Goal: Task Accomplishment & Management: Use online tool/utility

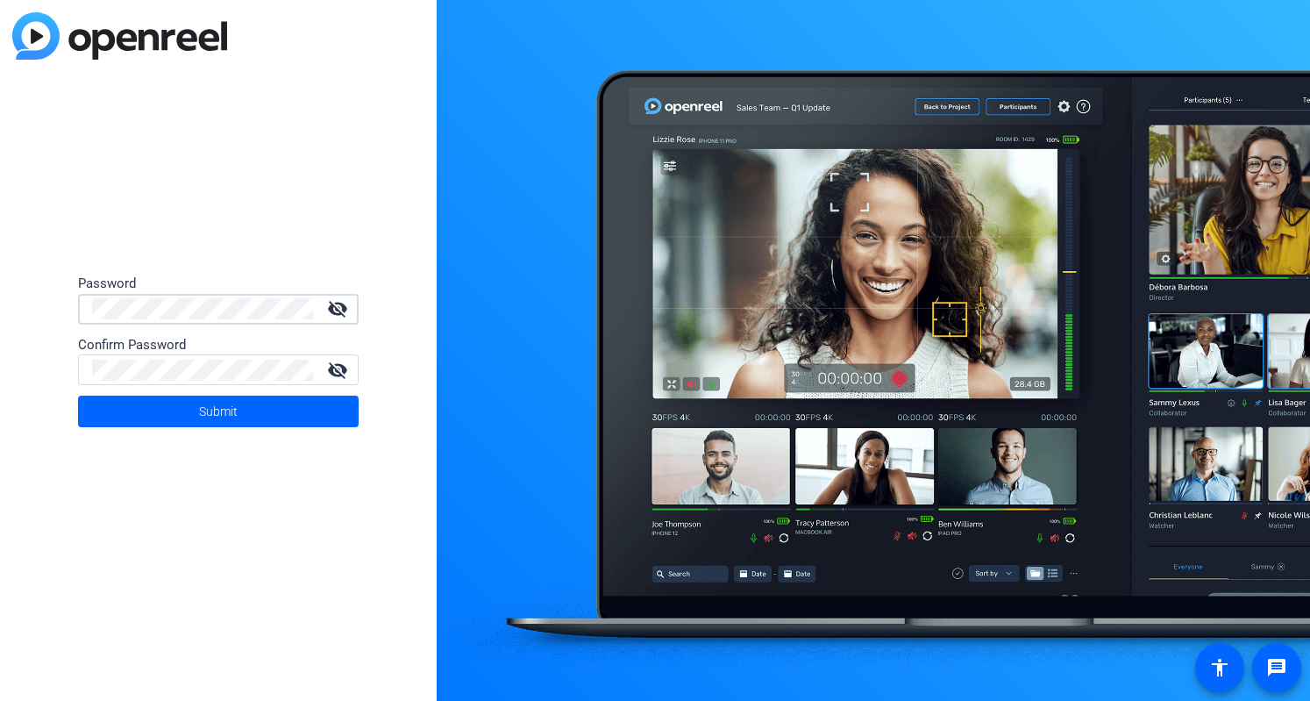
click at [128, 296] on form "Password visibility_off Confirm Password visibility_off Submit" at bounding box center [218, 350] width 281 height 153
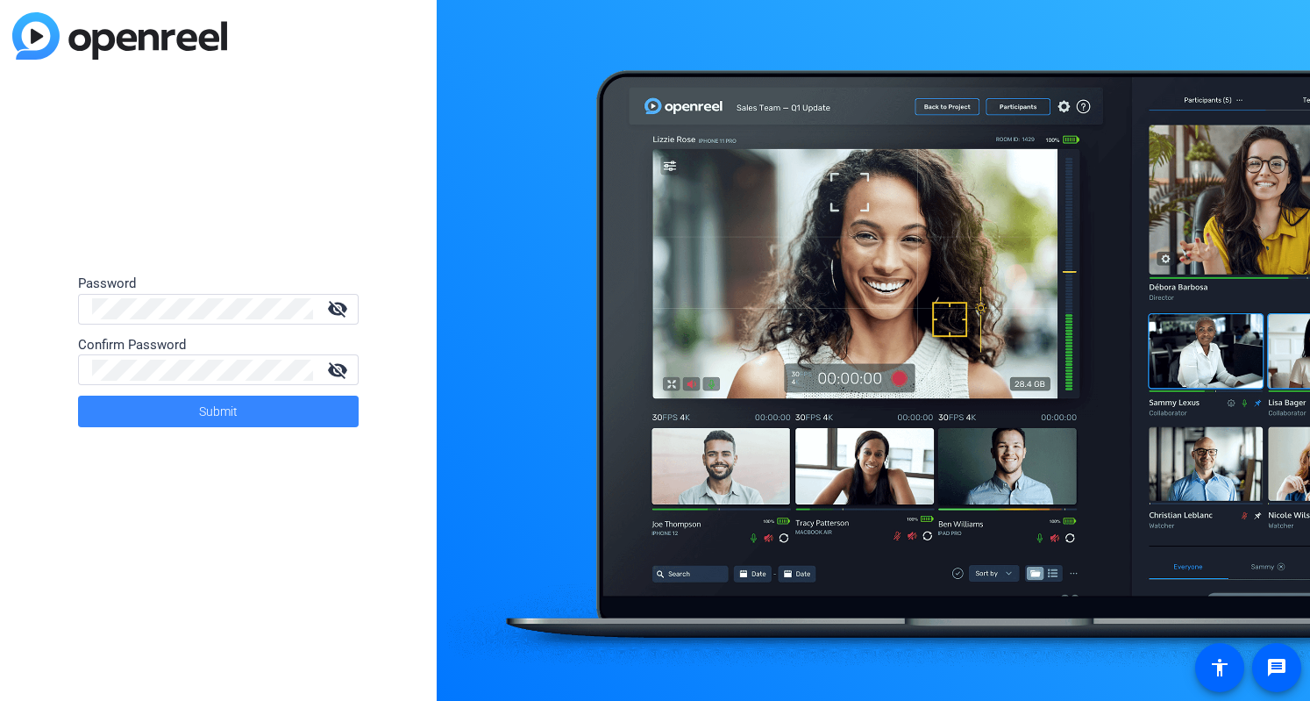
click at [184, 418] on span at bounding box center [218, 411] width 281 height 42
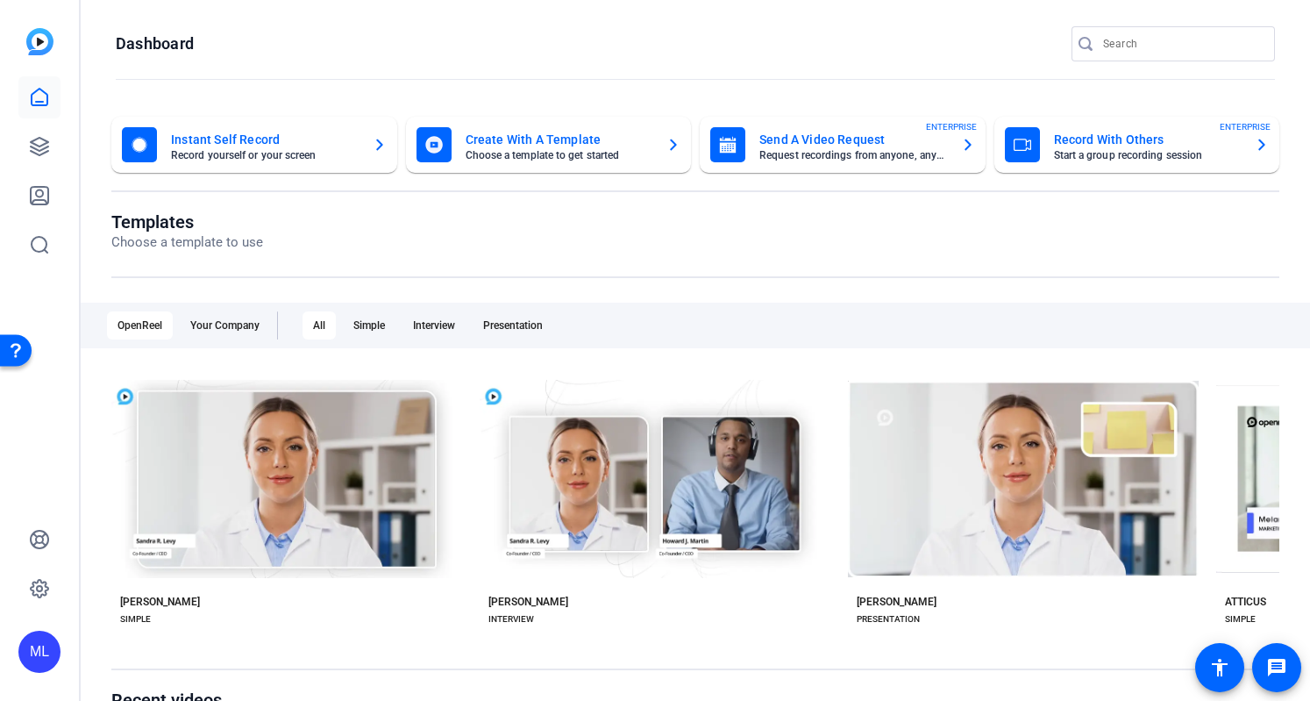
click at [783, 247] on openreel-page-title "Templates Choose a template to use" at bounding box center [695, 231] width 1168 height 41
click at [538, 152] on mat-card-subtitle "Choose a template to get started" at bounding box center [560, 155] width 188 height 11
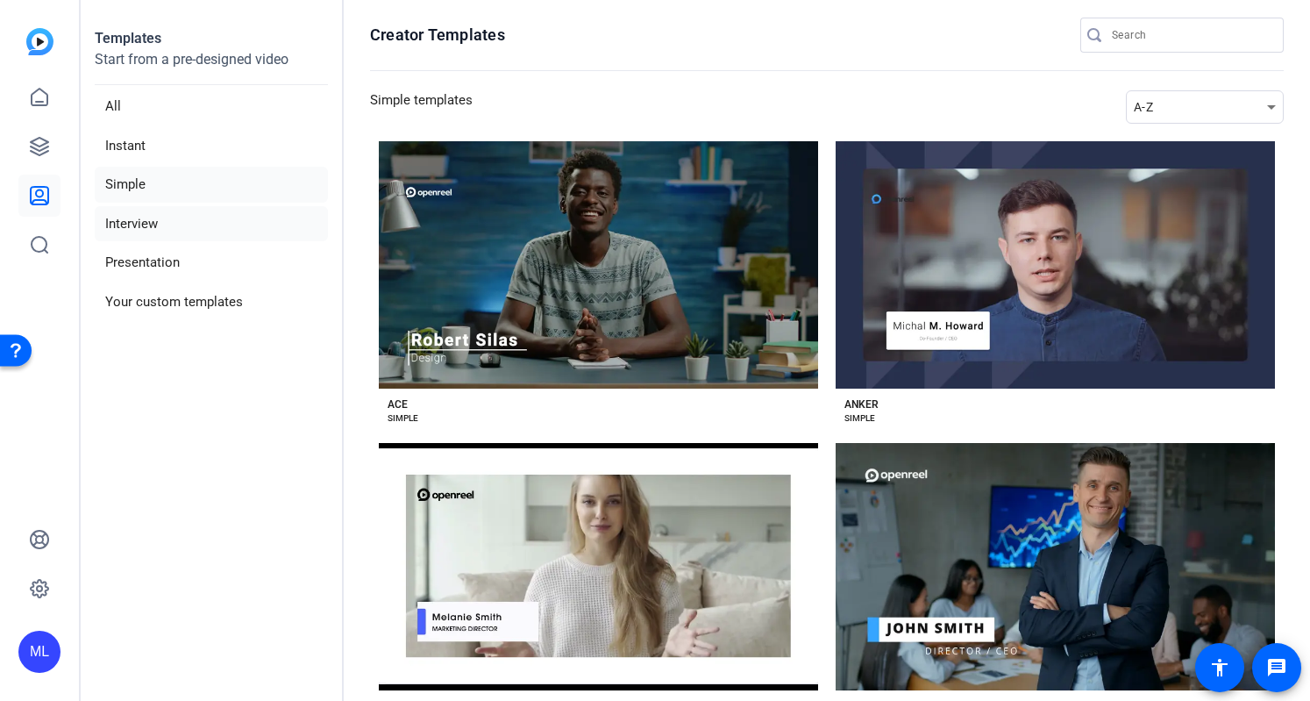
click at [186, 222] on li "Interview" at bounding box center [211, 224] width 233 height 36
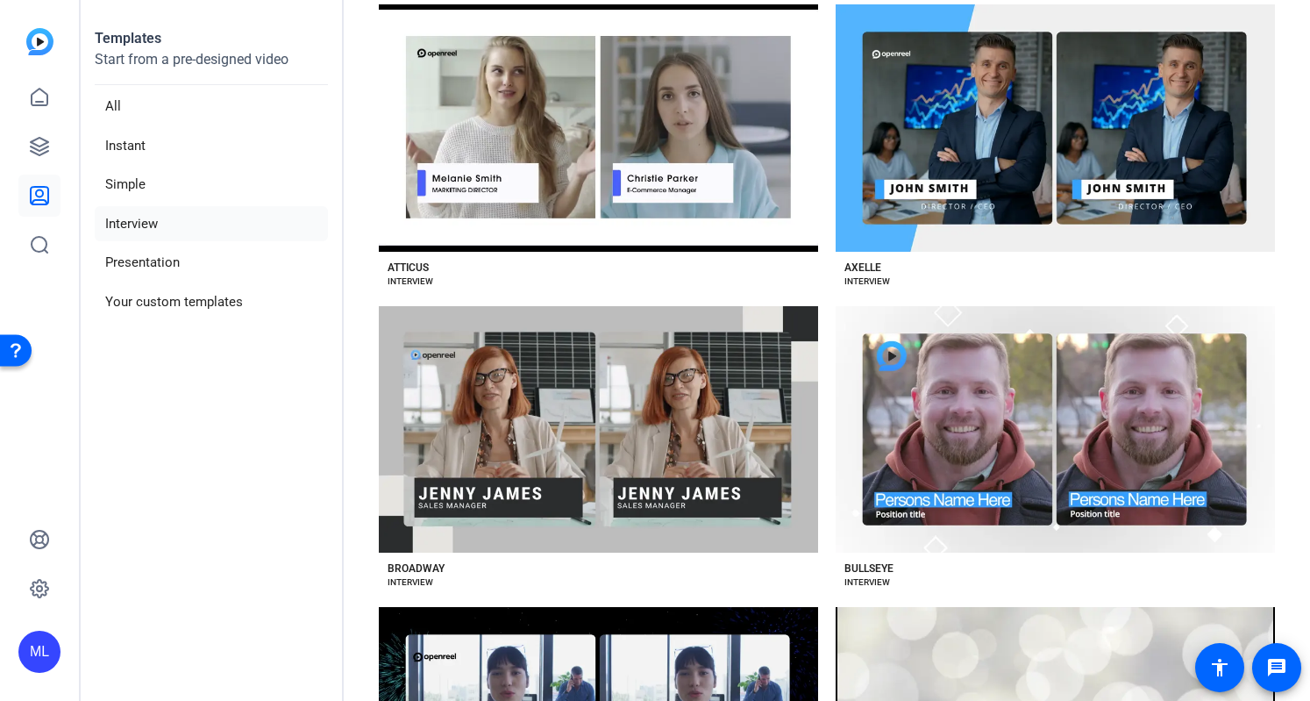
scroll to position [175, 0]
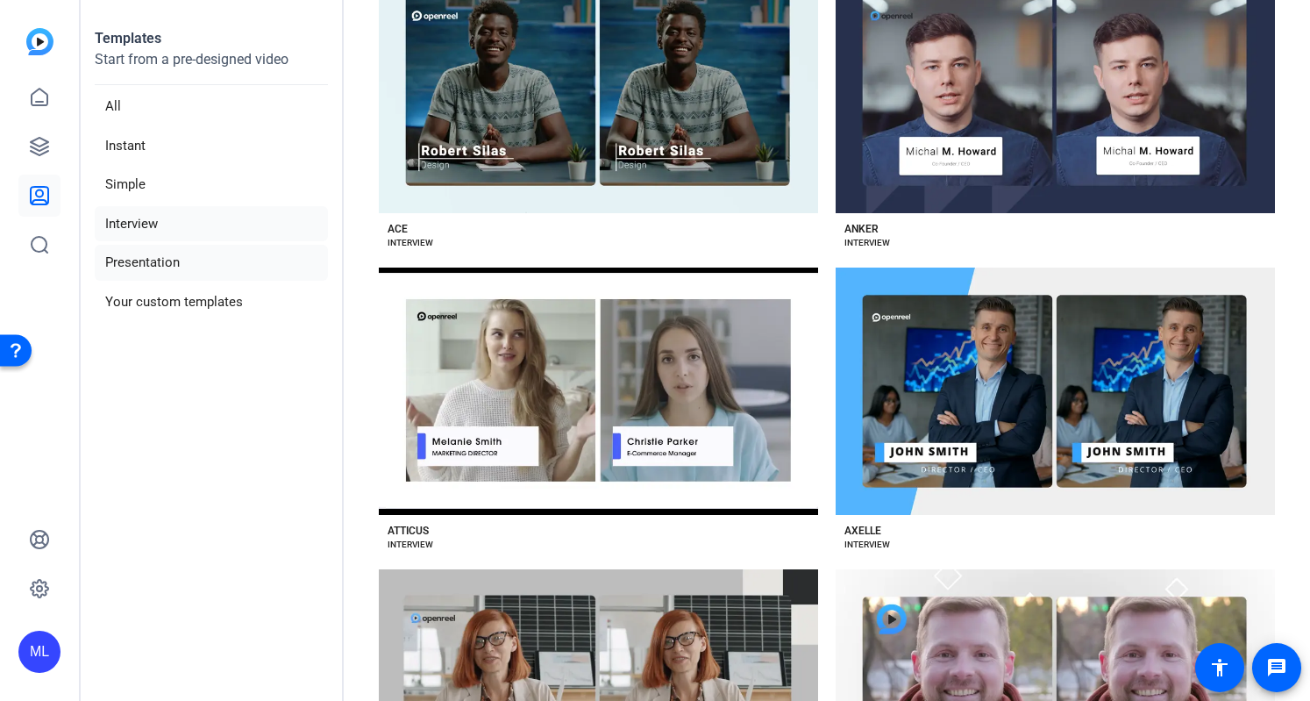
click at [203, 253] on li "Presentation" at bounding box center [211, 263] width 233 height 36
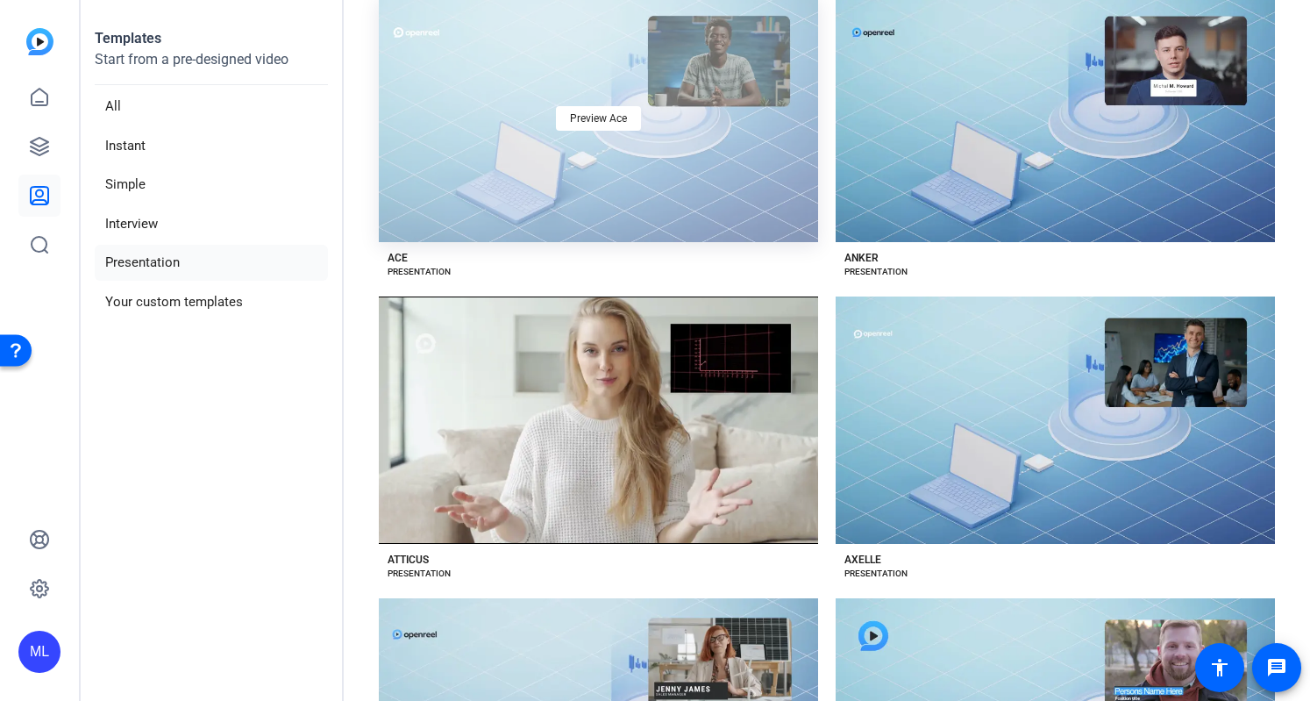
scroll to position [0, 0]
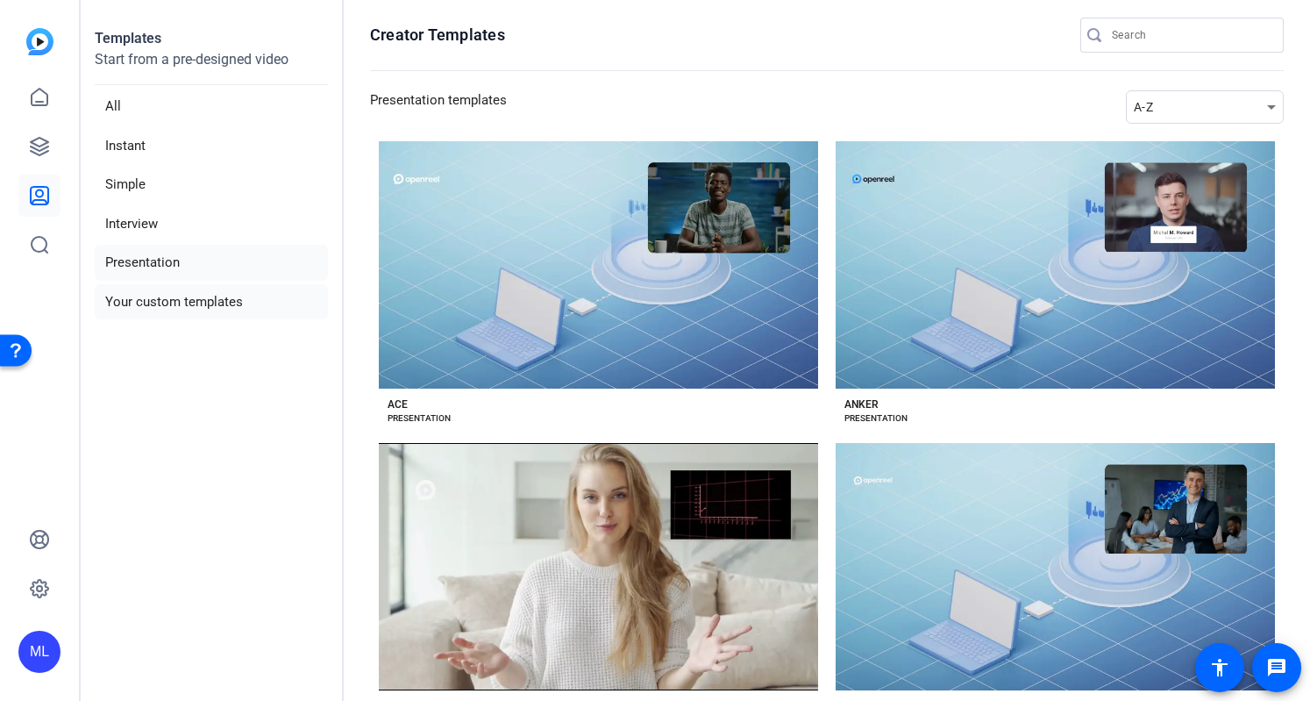
click at [168, 308] on li "Your custom templates" at bounding box center [211, 302] width 233 height 36
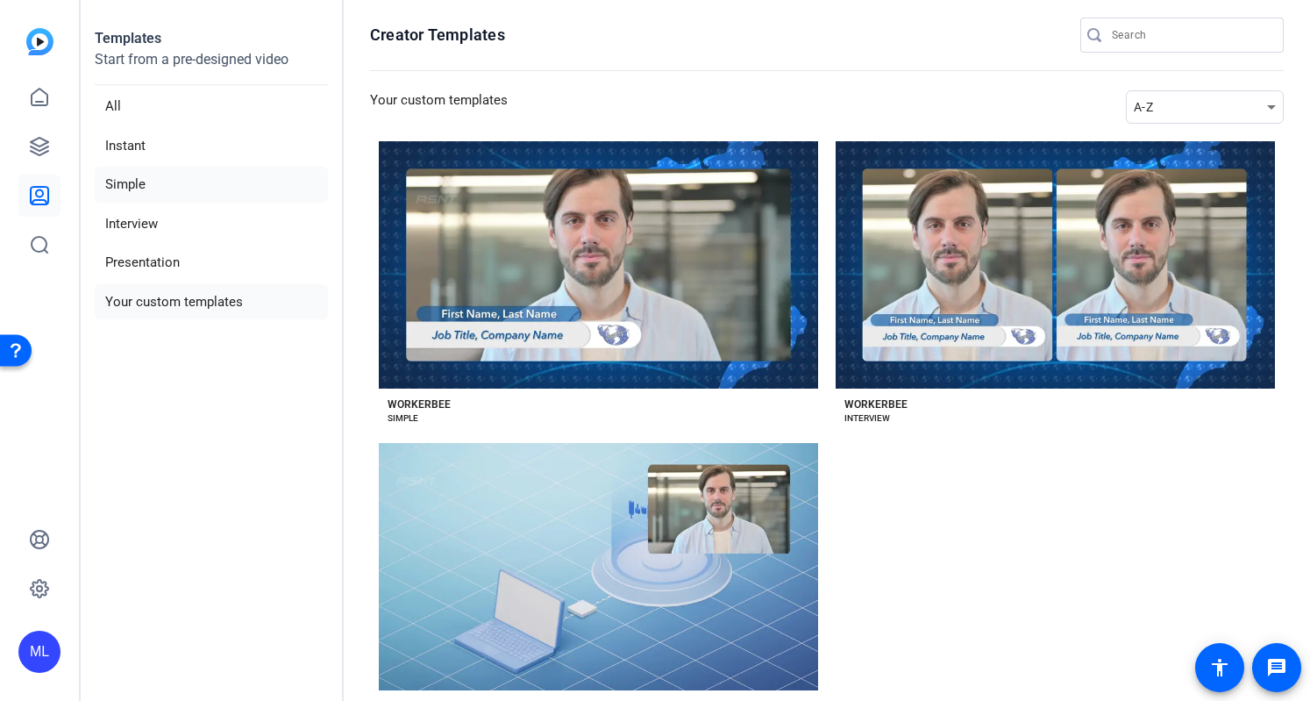
click at [163, 183] on li "Simple" at bounding box center [211, 185] width 233 height 36
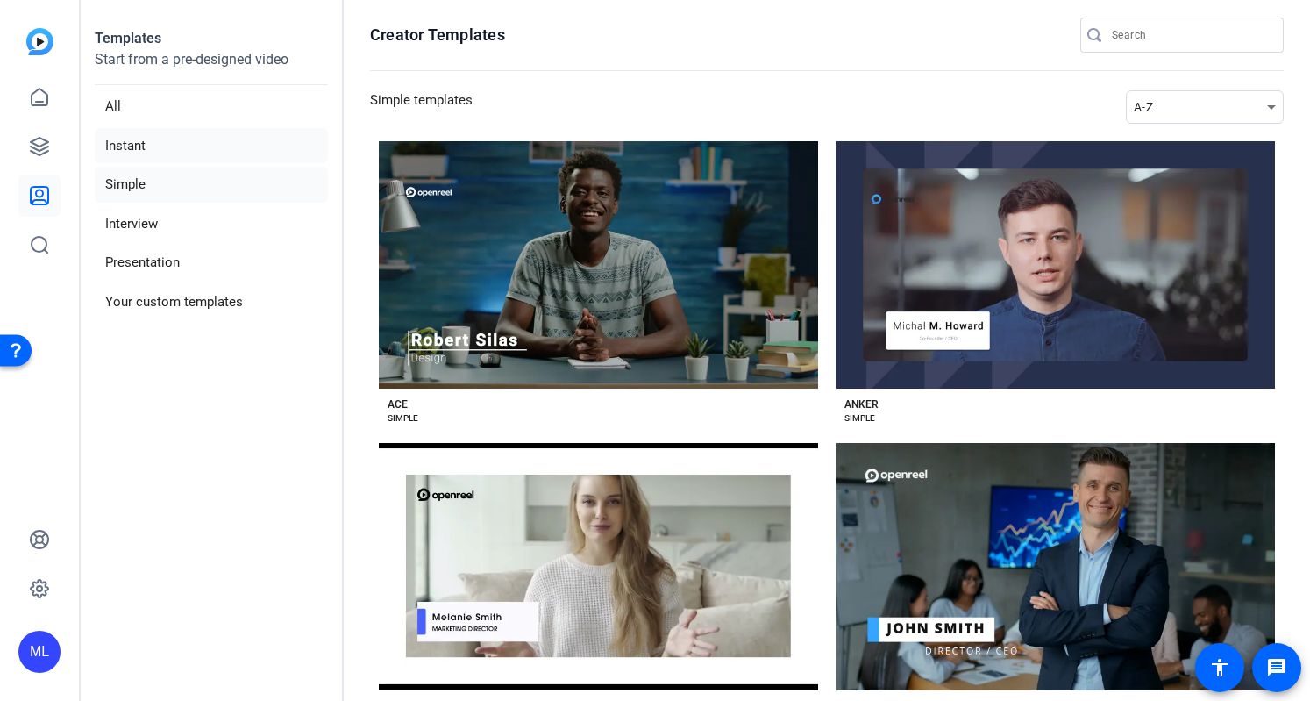
click at [152, 141] on li "Instant" at bounding box center [211, 146] width 233 height 36
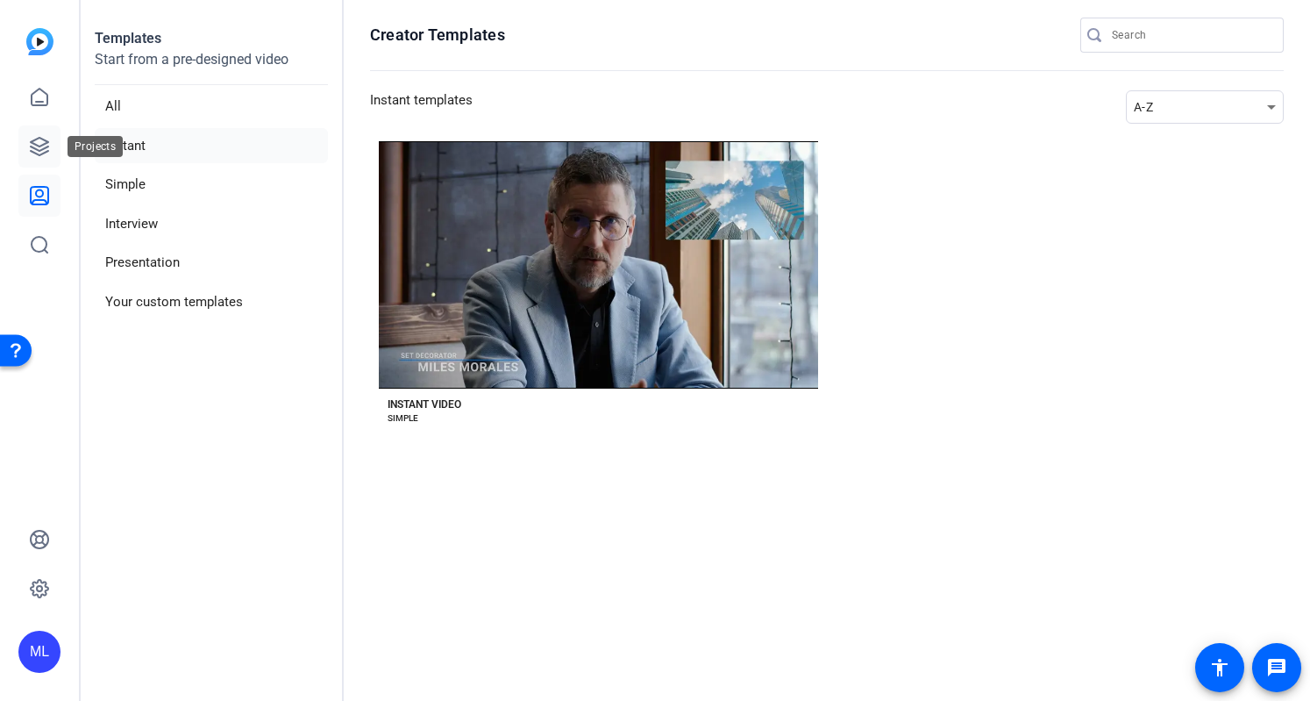
click at [45, 160] on link at bounding box center [39, 146] width 42 height 42
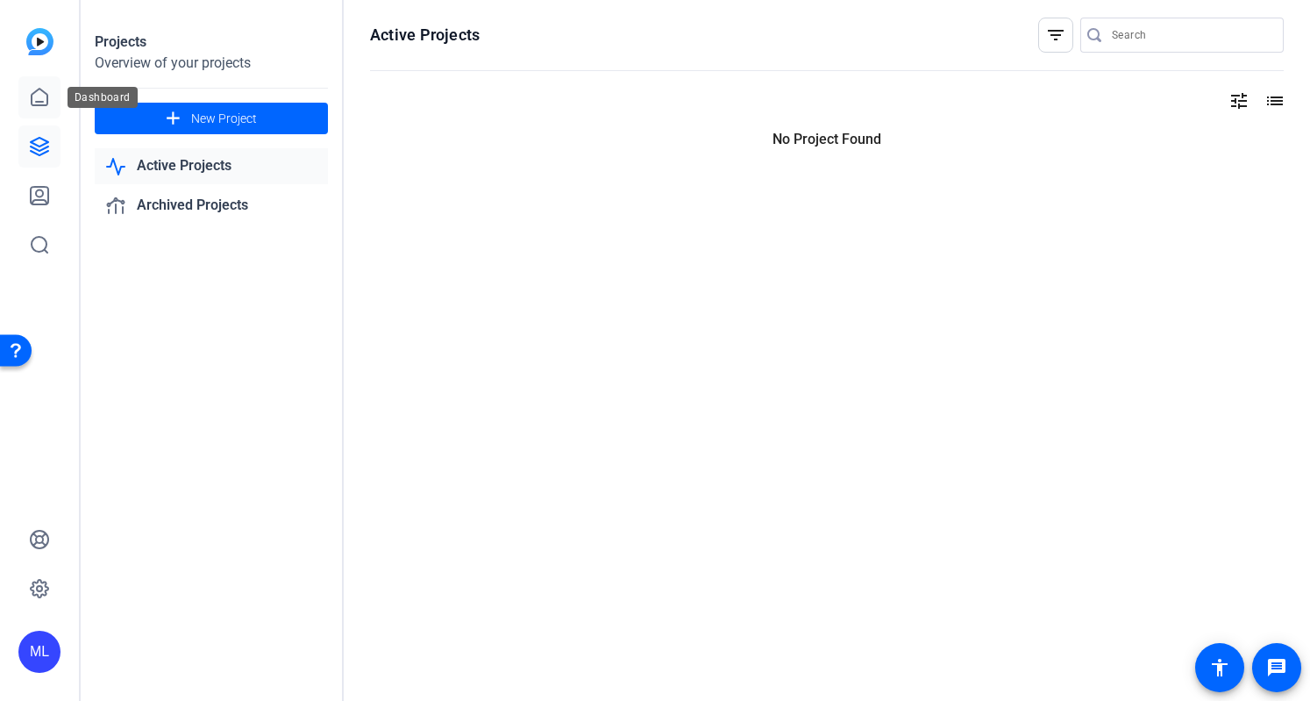
click at [23, 87] on link at bounding box center [39, 97] width 42 height 42
